Goal: Task Accomplishment & Management: Complete application form

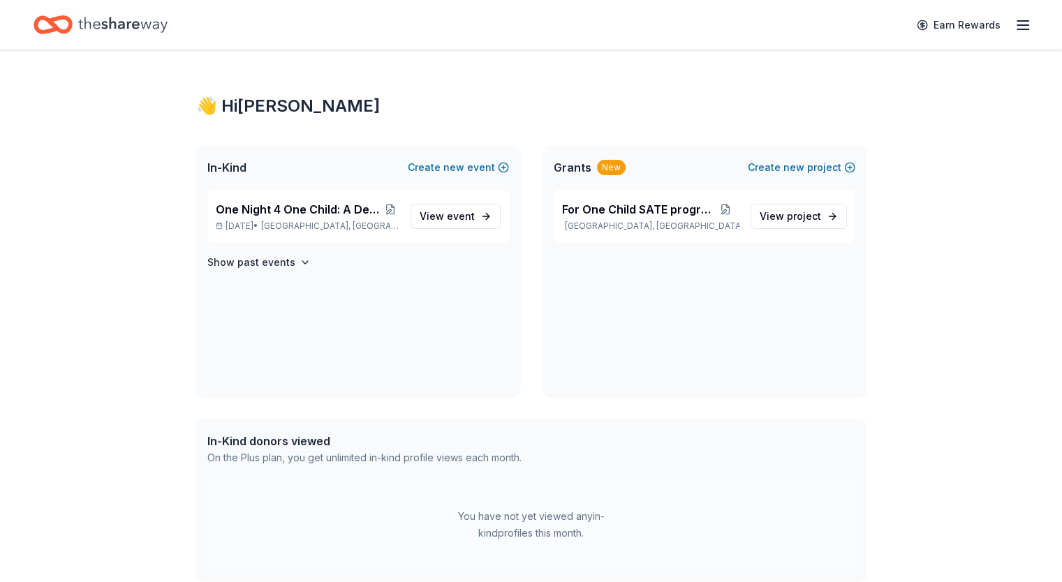
click at [117, 29] on icon "Home" at bounding box center [122, 24] width 89 height 29
click at [296, 212] on span "One Night 4 One Child: A Decade of Difference" at bounding box center [299, 209] width 166 height 17
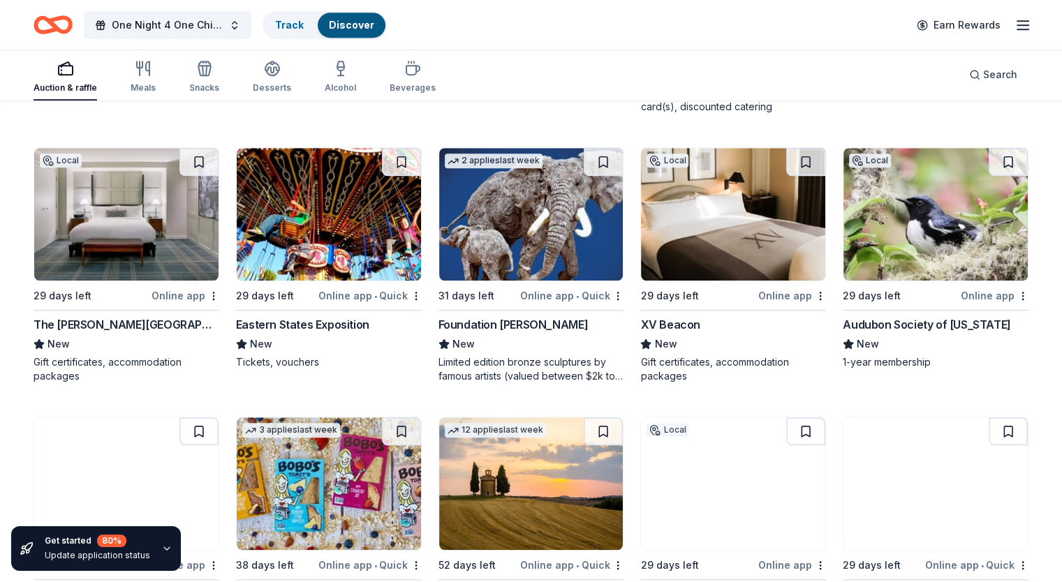
scroll to position [1192, 0]
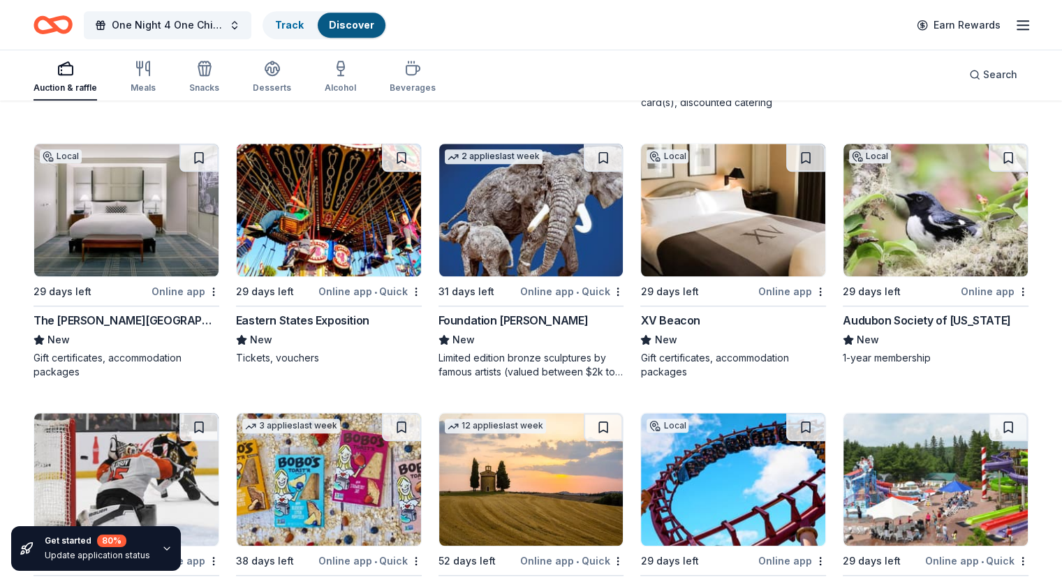
click at [104, 321] on div "The [PERSON_NAME][GEOGRAPHIC_DATA]" at bounding box center [127, 320] width 186 height 17
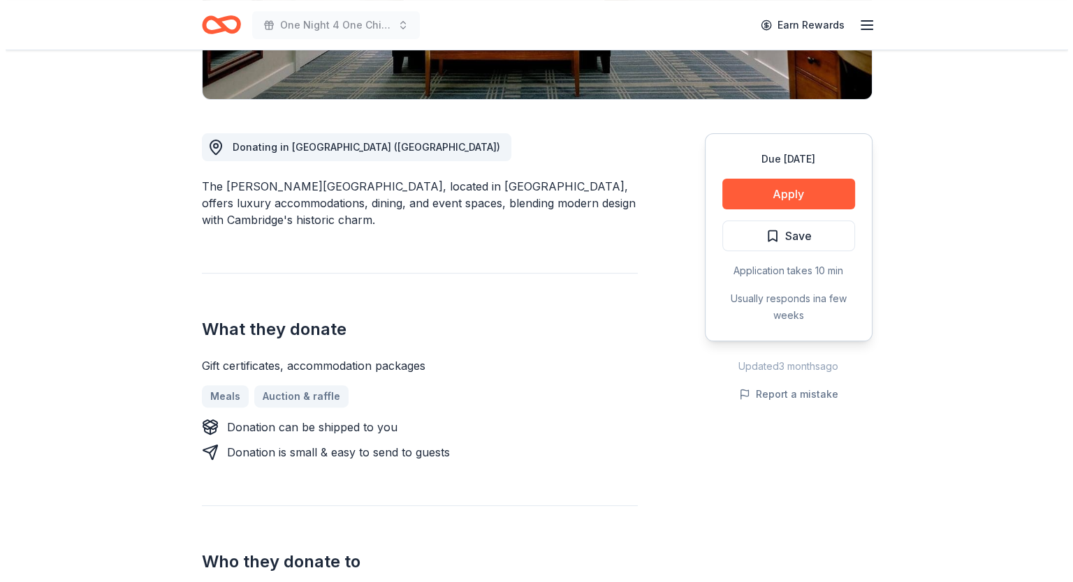
scroll to position [329, 0]
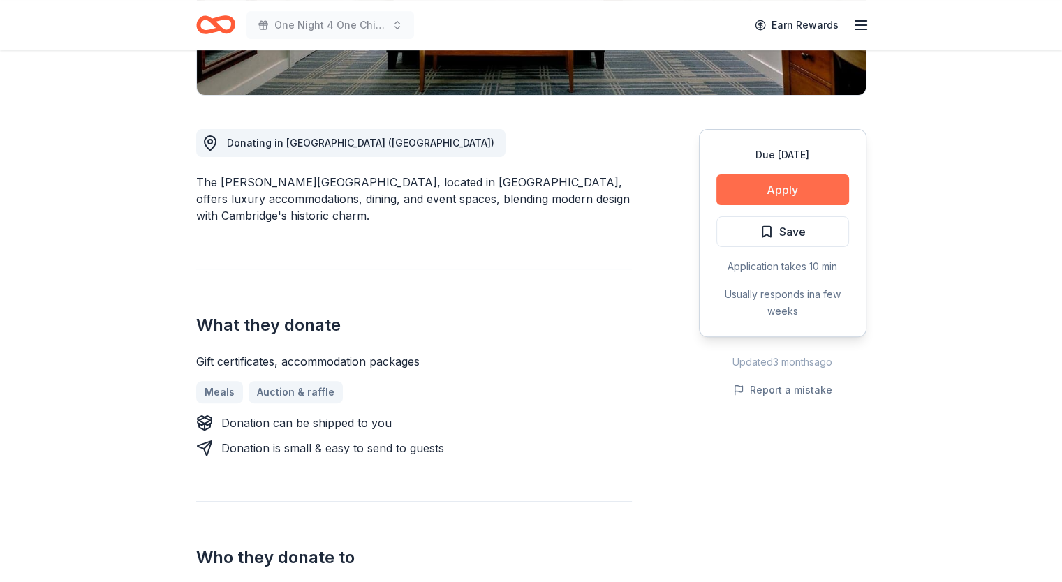
click at [807, 188] on button "Apply" at bounding box center [783, 190] width 133 height 31
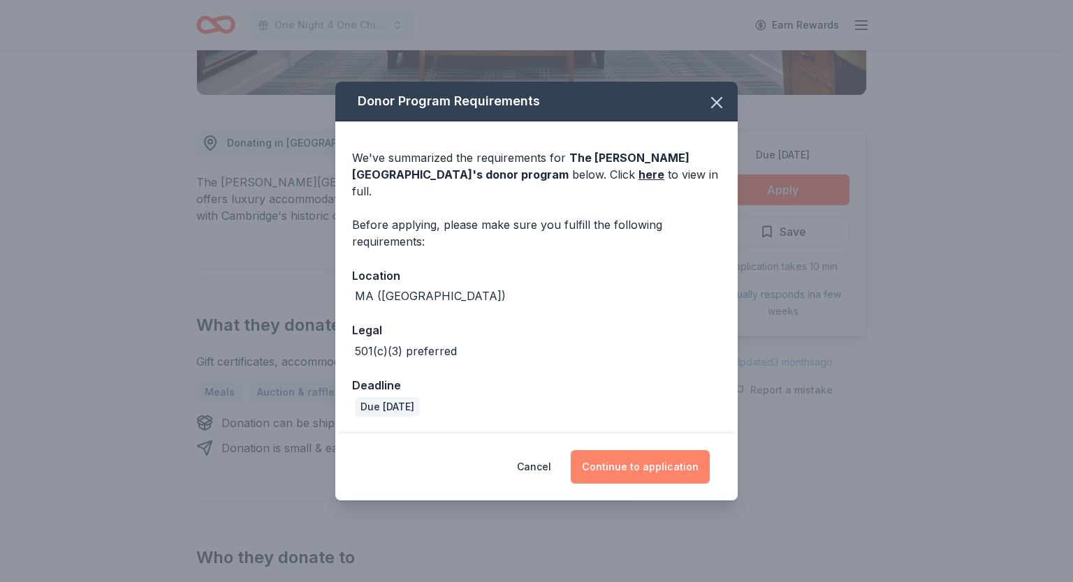
click at [643, 460] on button "Continue to application" at bounding box center [640, 467] width 139 height 34
